Goal: Information Seeking & Learning: Learn about a topic

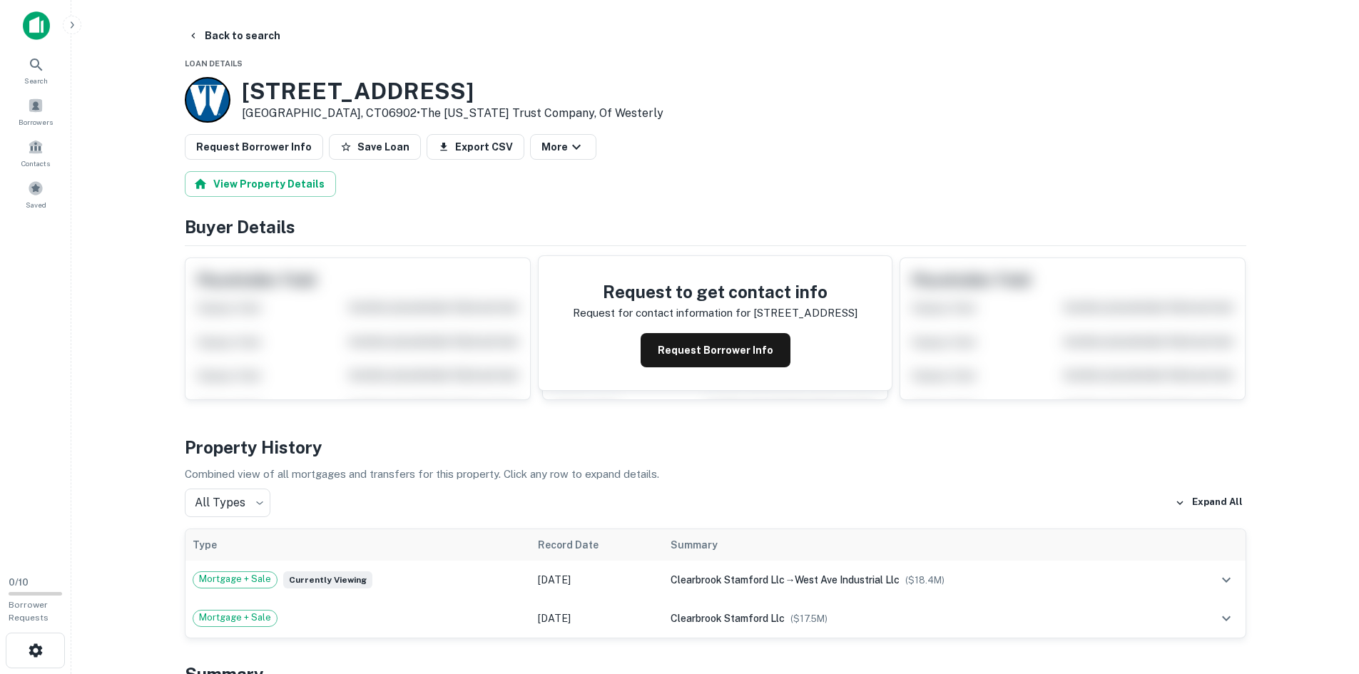
click at [750, 143] on div "Request Borrower Info Save Loan Export CSV More" at bounding box center [715, 147] width 1061 height 26
click at [805, 114] on div "[STREET_ADDRESS] • The [US_STATE] Trust Company, Of Westerly" at bounding box center [715, 100] width 1061 height 46
click at [198, 34] on icon "button" at bounding box center [193, 35] width 11 height 11
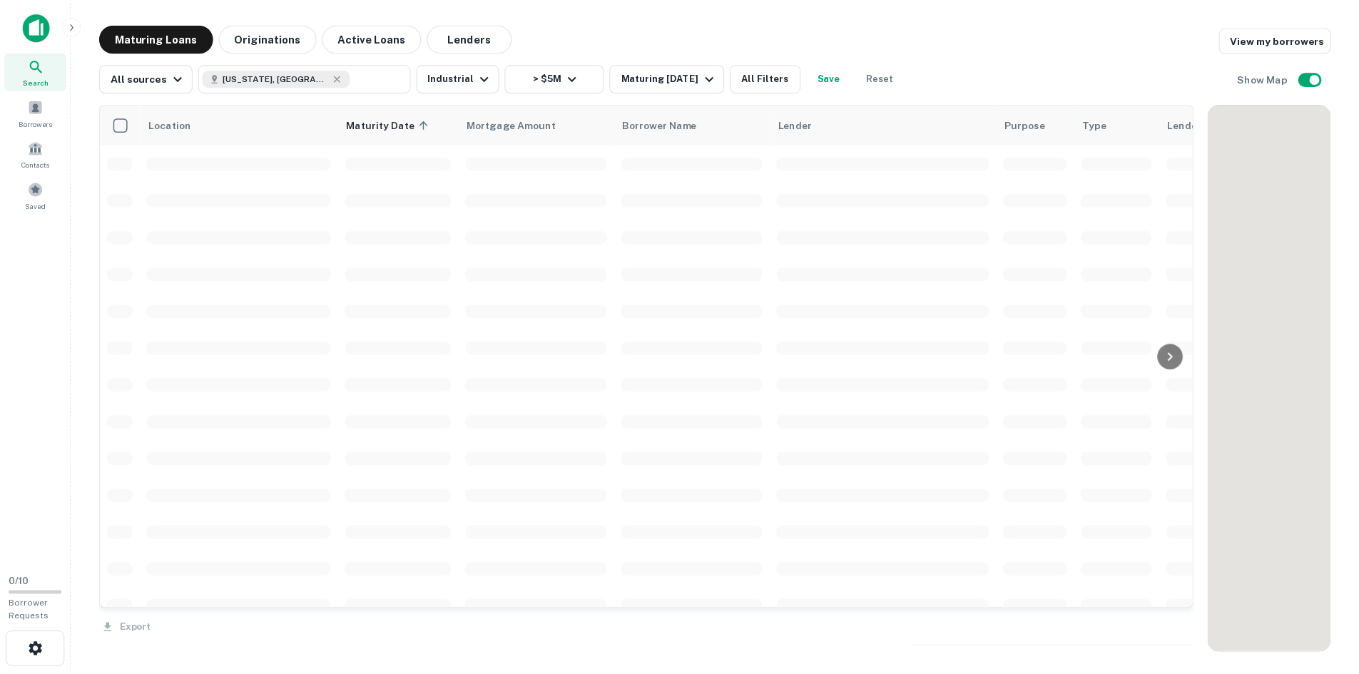
scroll to position [1212, 0]
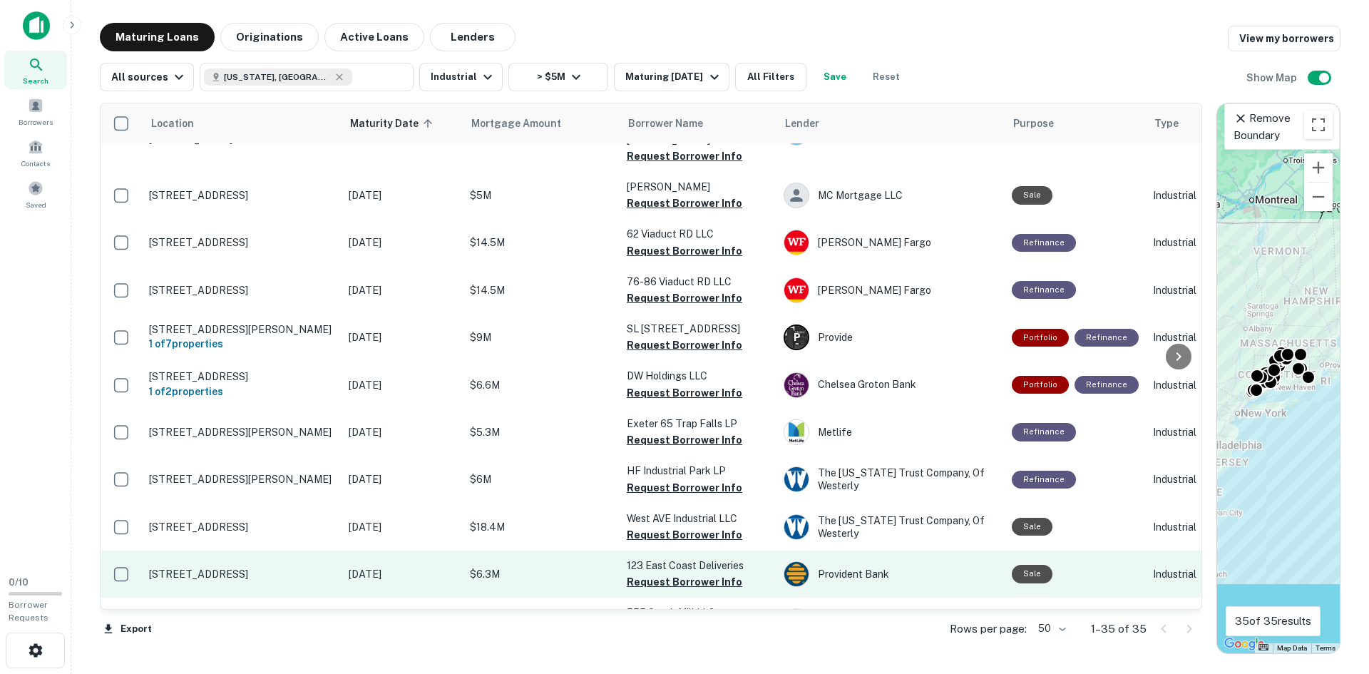
click at [224, 568] on p "[STREET_ADDRESS]" at bounding box center [241, 574] width 185 height 13
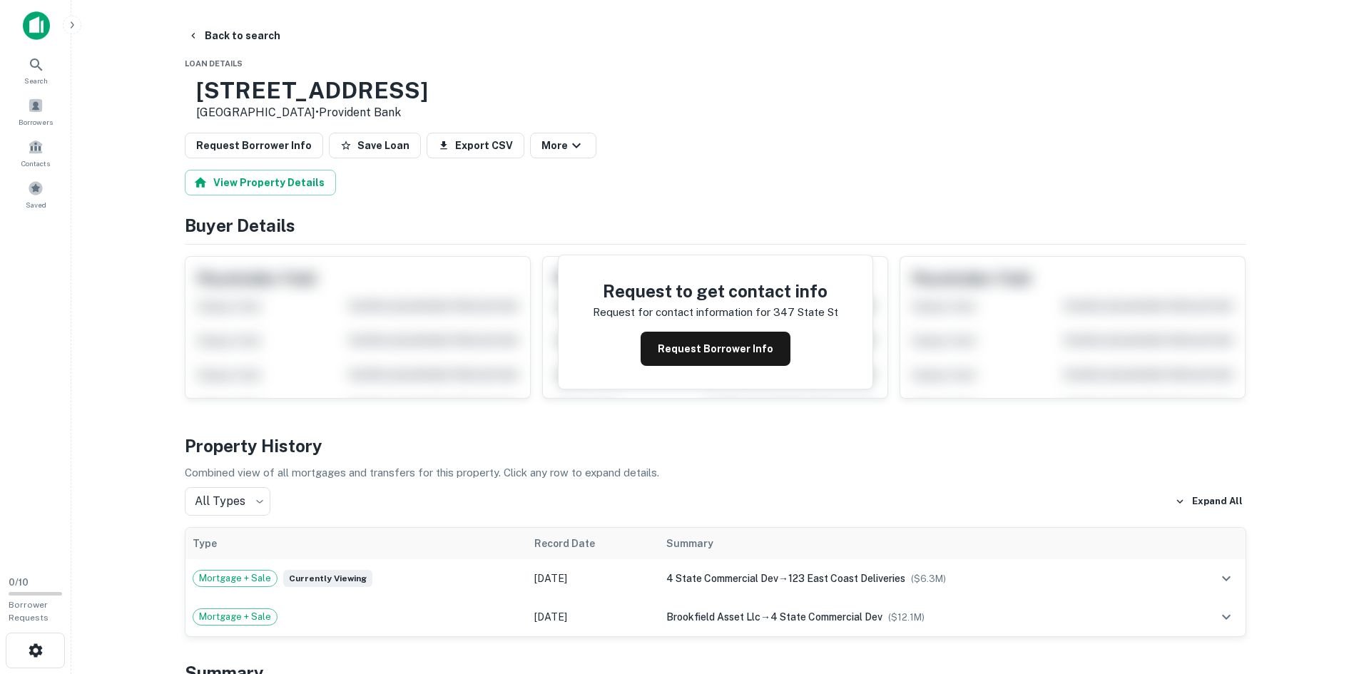
click at [298, 81] on h3 "[STREET_ADDRESS]" at bounding box center [312, 90] width 232 height 27
copy h3 "[STREET_ADDRESS]"
click at [230, 38] on button "Back to search" at bounding box center [234, 36] width 104 height 26
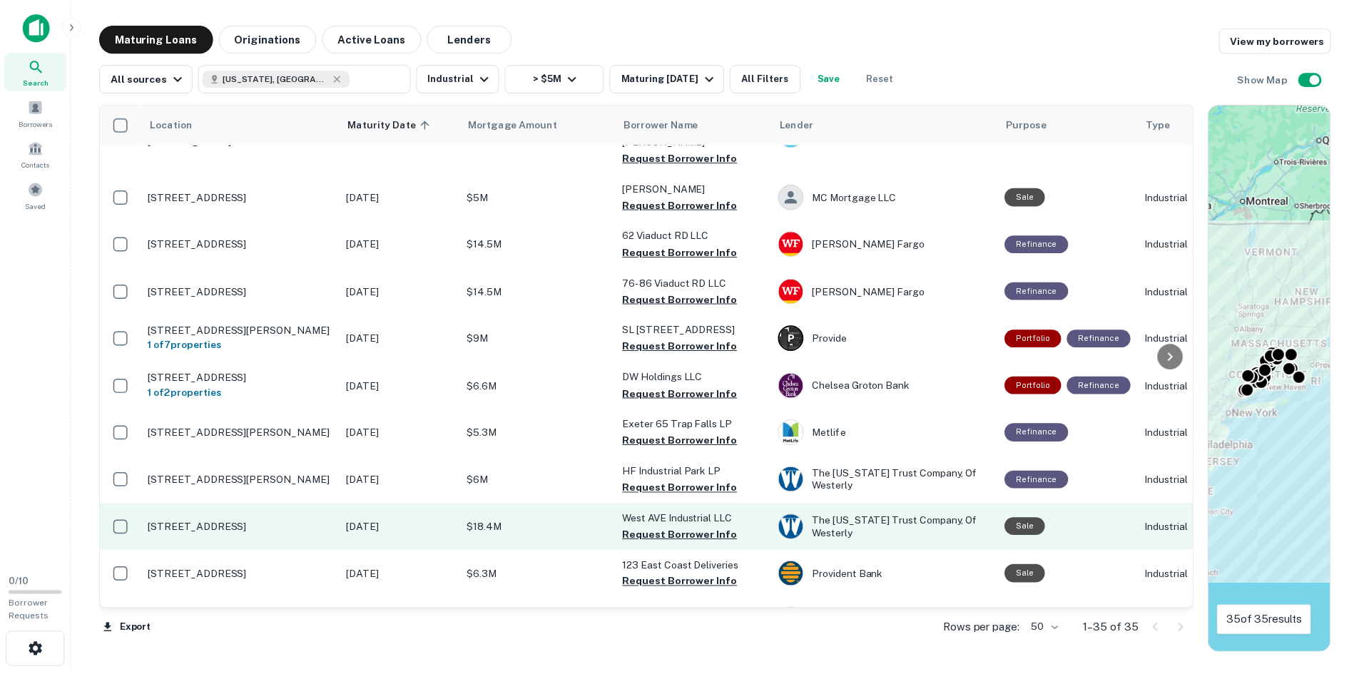
scroll to position [1212, 0]
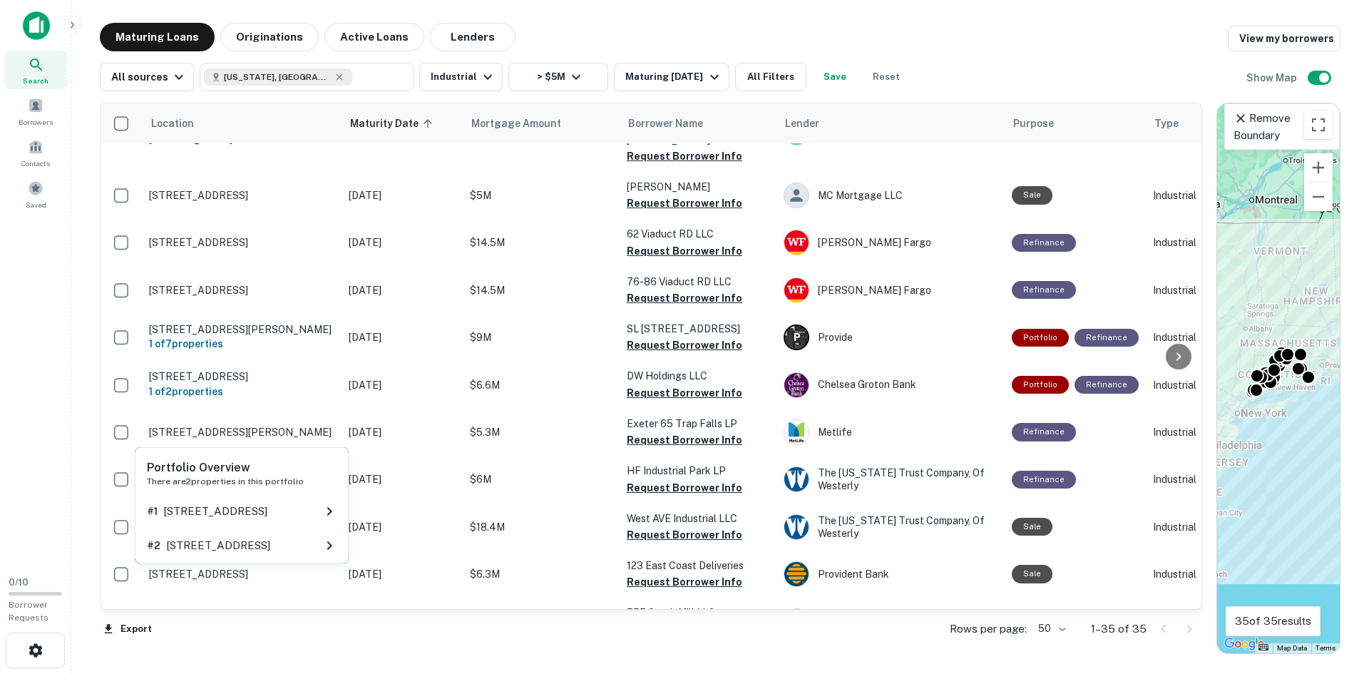
click at [248, 571] on div "Portfolio Overview There are 2 properties in this portfolio # [GEOGRAPHIC_DATA]…" at bounding box center [241, 510] width 217 height 128
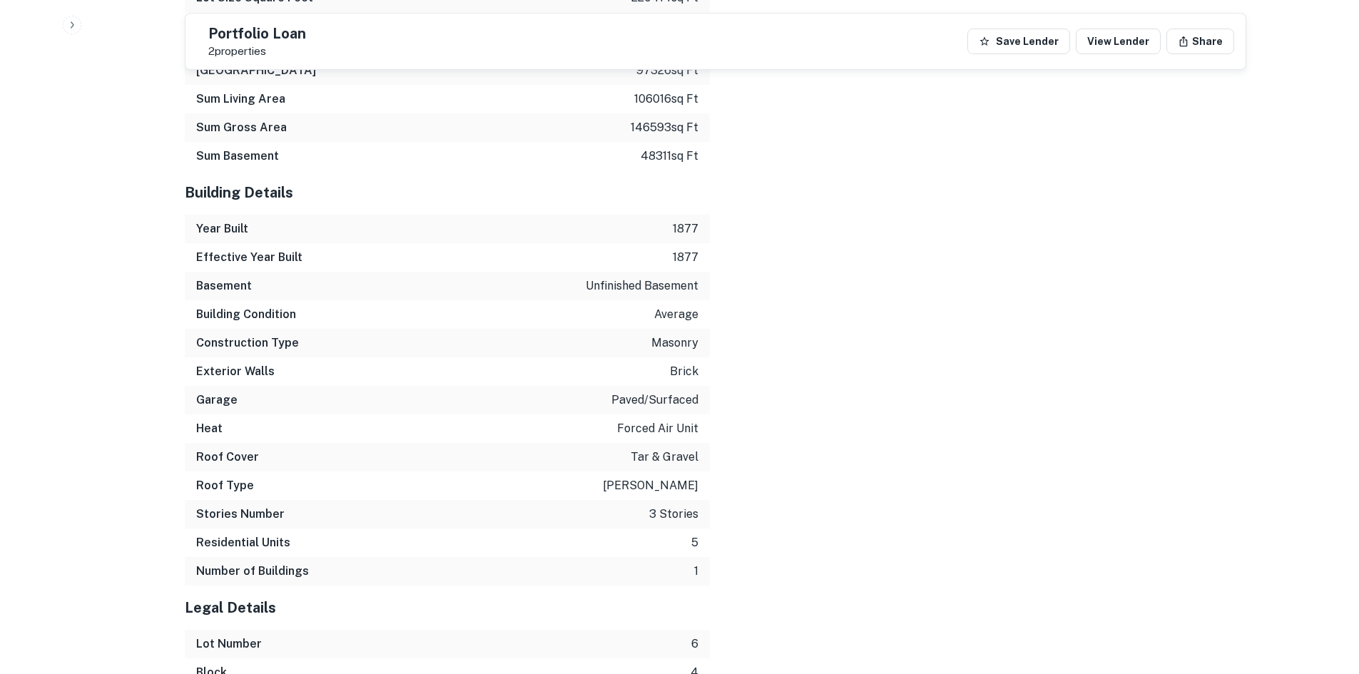
scroll to position [1906, 0]
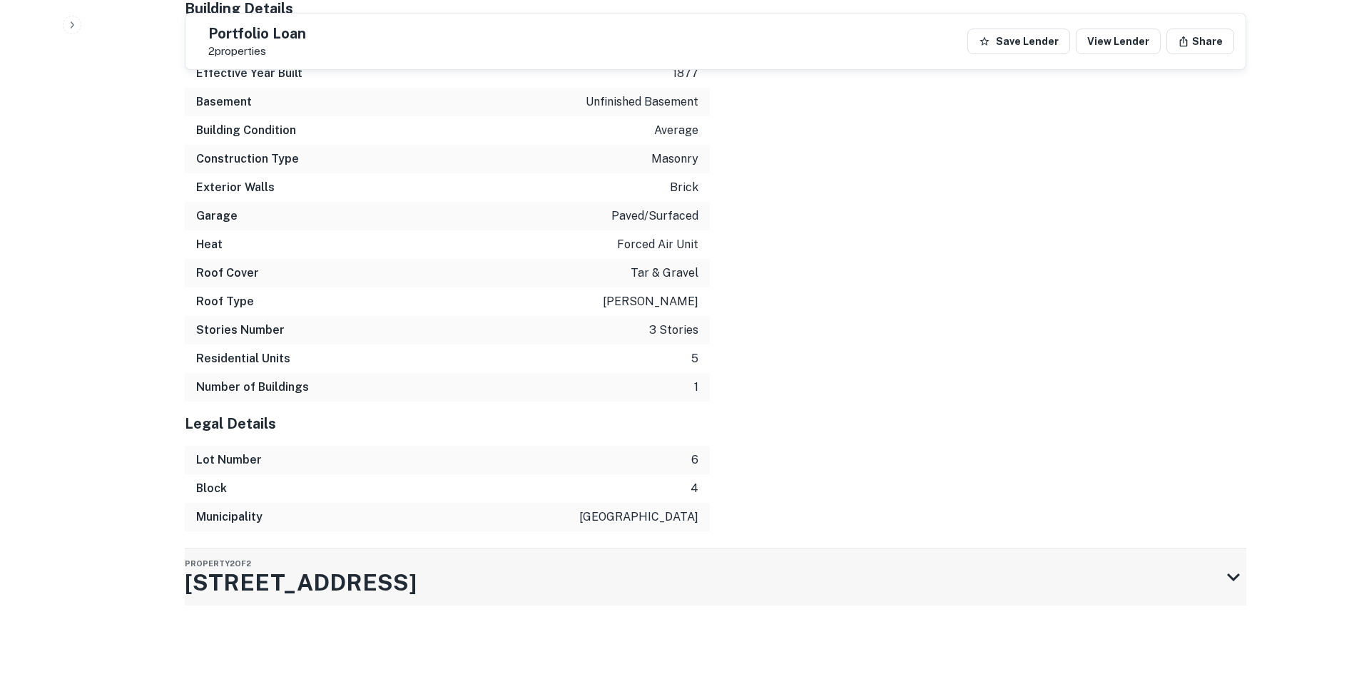
click at [332, 576] on h3 "[STREET_ADDRESS]" at bounding box center [301, 583] width 232 height 34
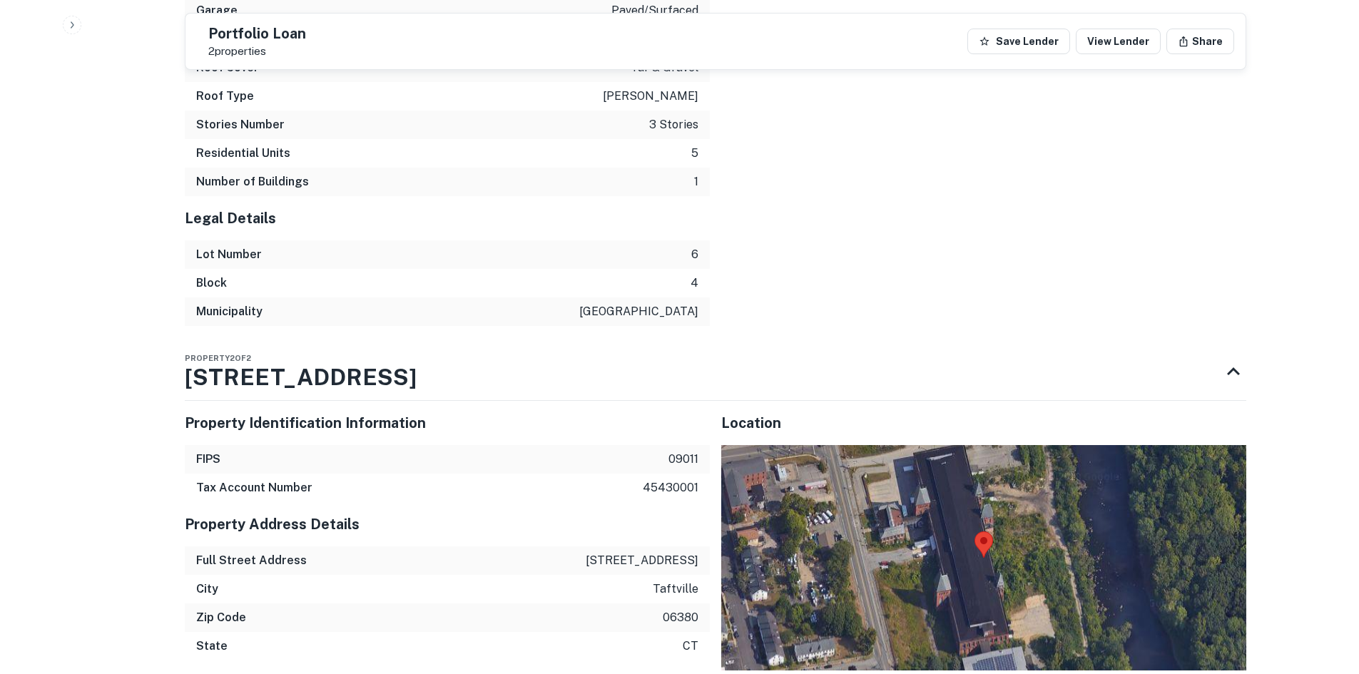
scroll to position [2120, 0]
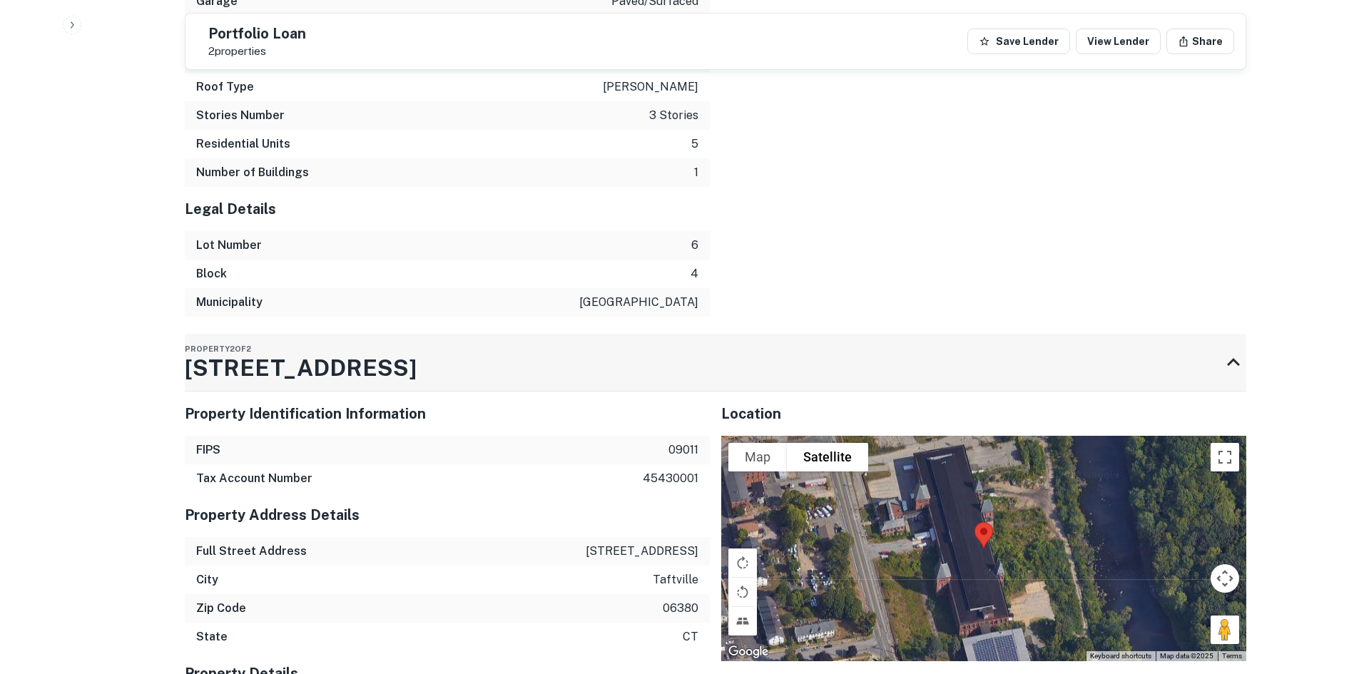
click at [371, 372] on h3 "[STREET_ADDRESS]" at bounding box center [301, 368] width 232 height 34
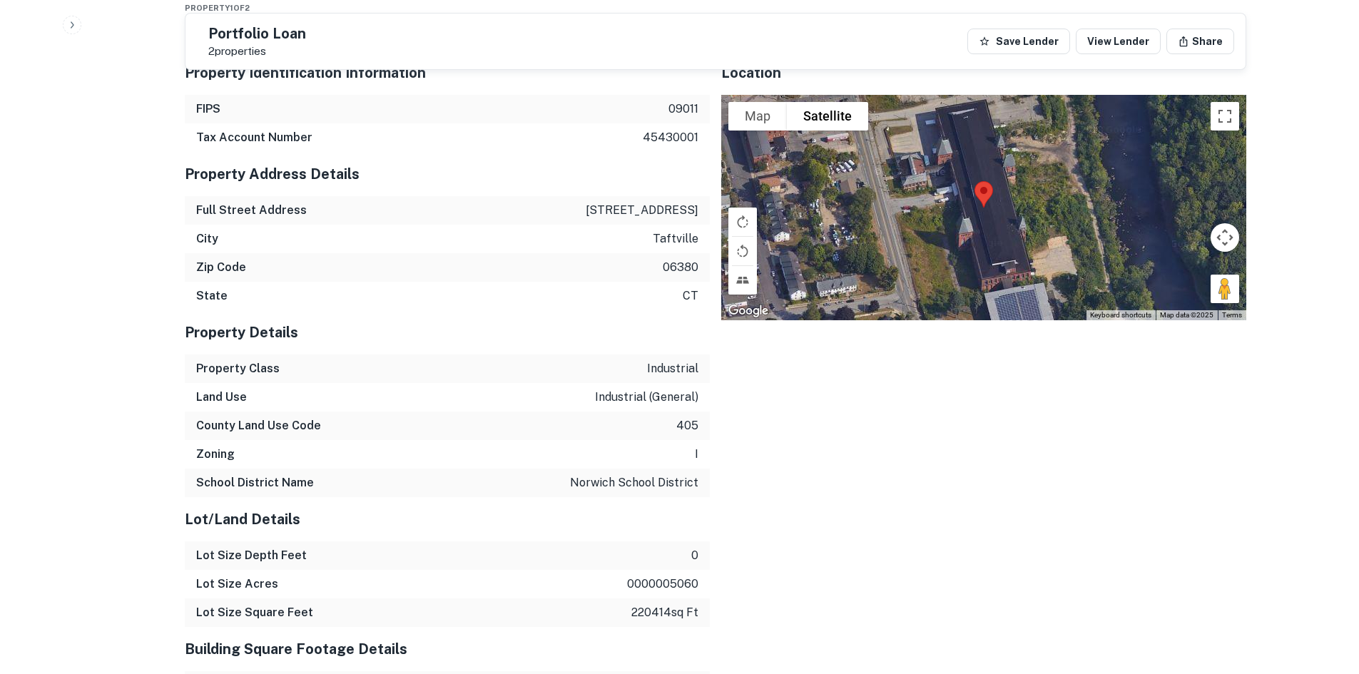
scroll to position [750, 0]
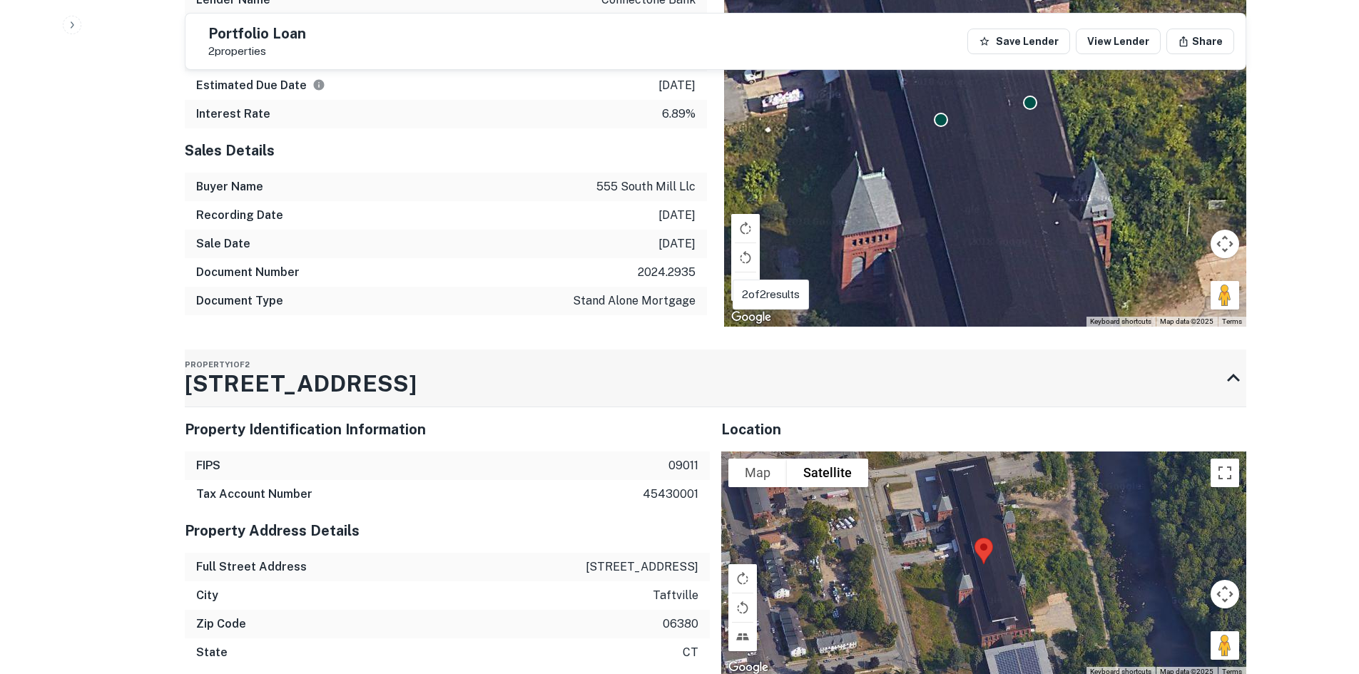
click at [392, 391] on div "Property 1 of 2 [STREET_ADDRESS]" at bounding box center [703, 377] width 1036 height 57
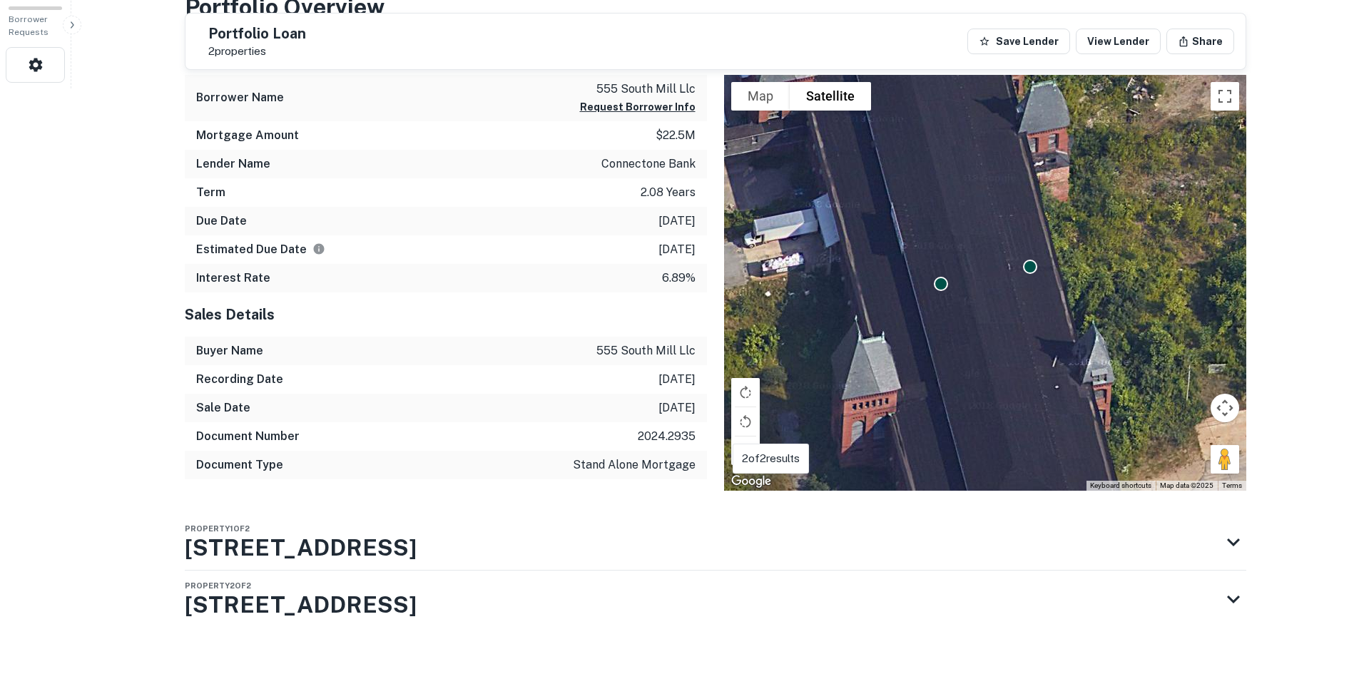
scroll to position [608, 0]
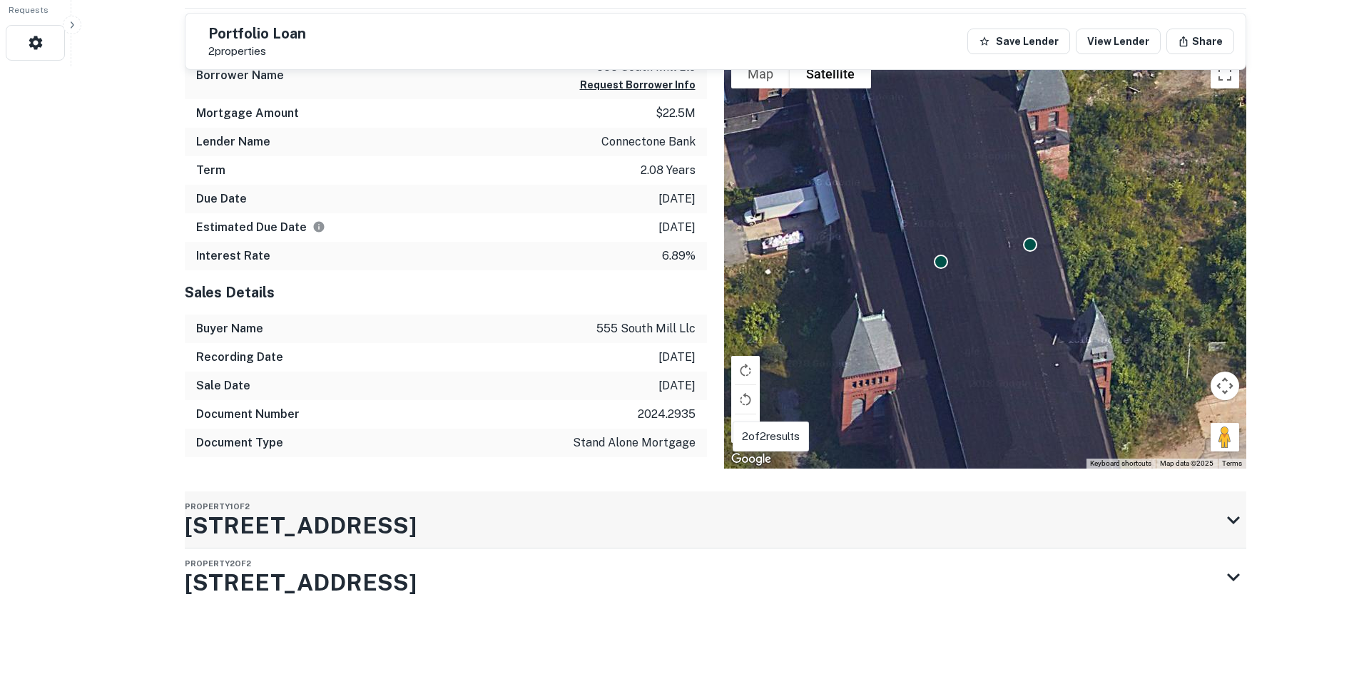
click at [422, 533] on div "Property 1 of 2 [STREET_ADDRESS]" at bounding box center [703, 519] width 1036 height 57
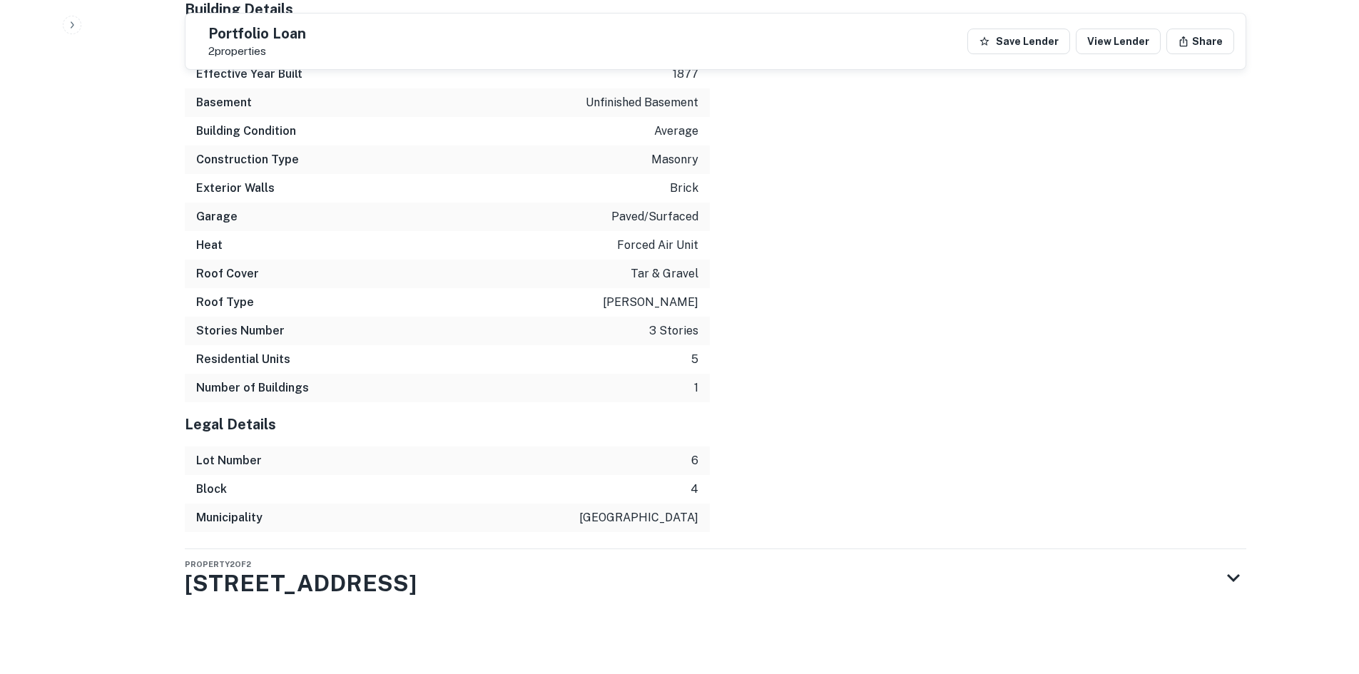
scroll to position [1906, 0]
click at [367, 582] on h3 "[STREET_ADDRESS]" at bounding box center [301, 583] width 232 height 34
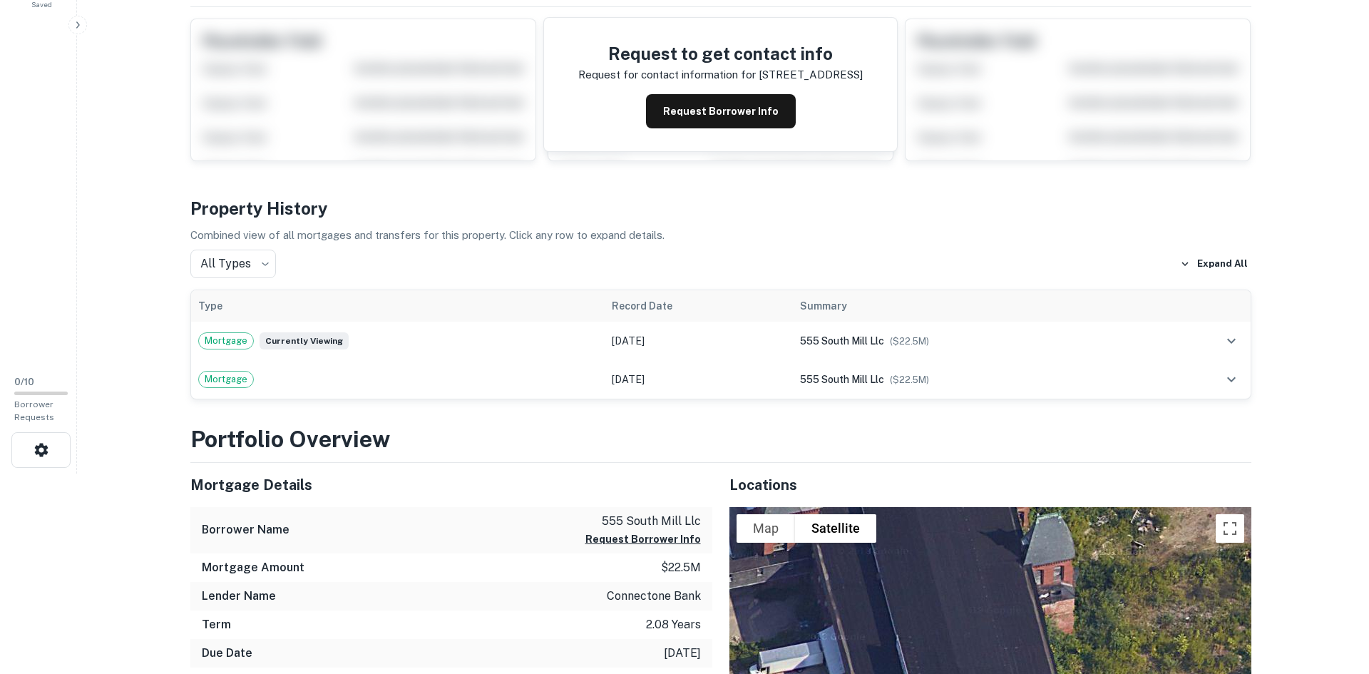
scroll to position [0, 0]
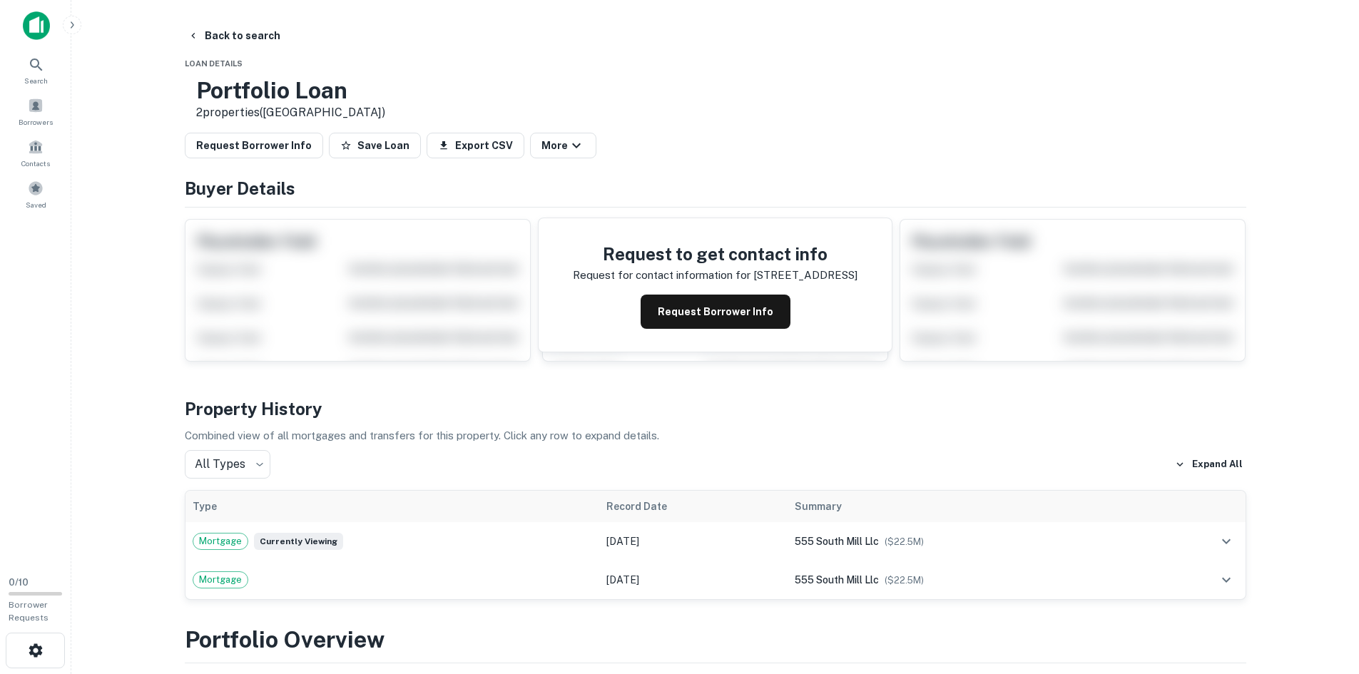
click at [221, 29] on button "Back to search" at bounding box center [234, 36] width 104 height 26
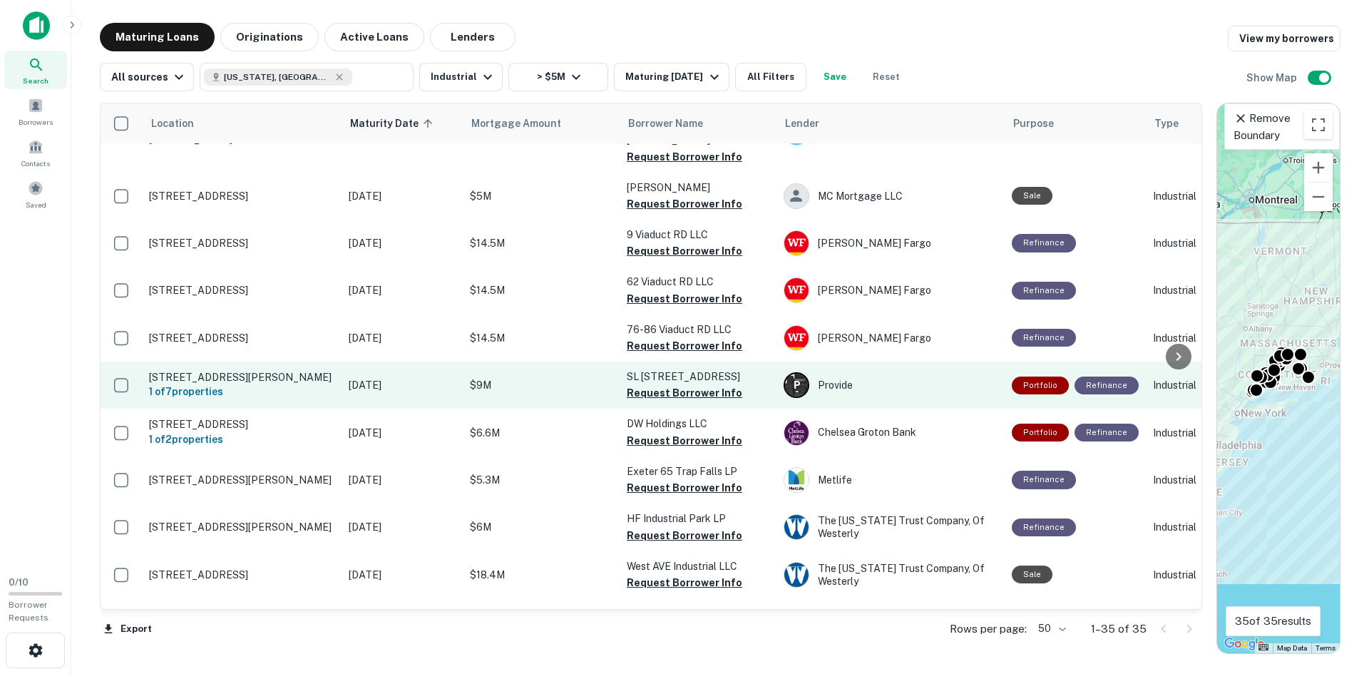
scroll to position [1141, 0]
